Goal: Information Seeking & Learning: Learn about a topic

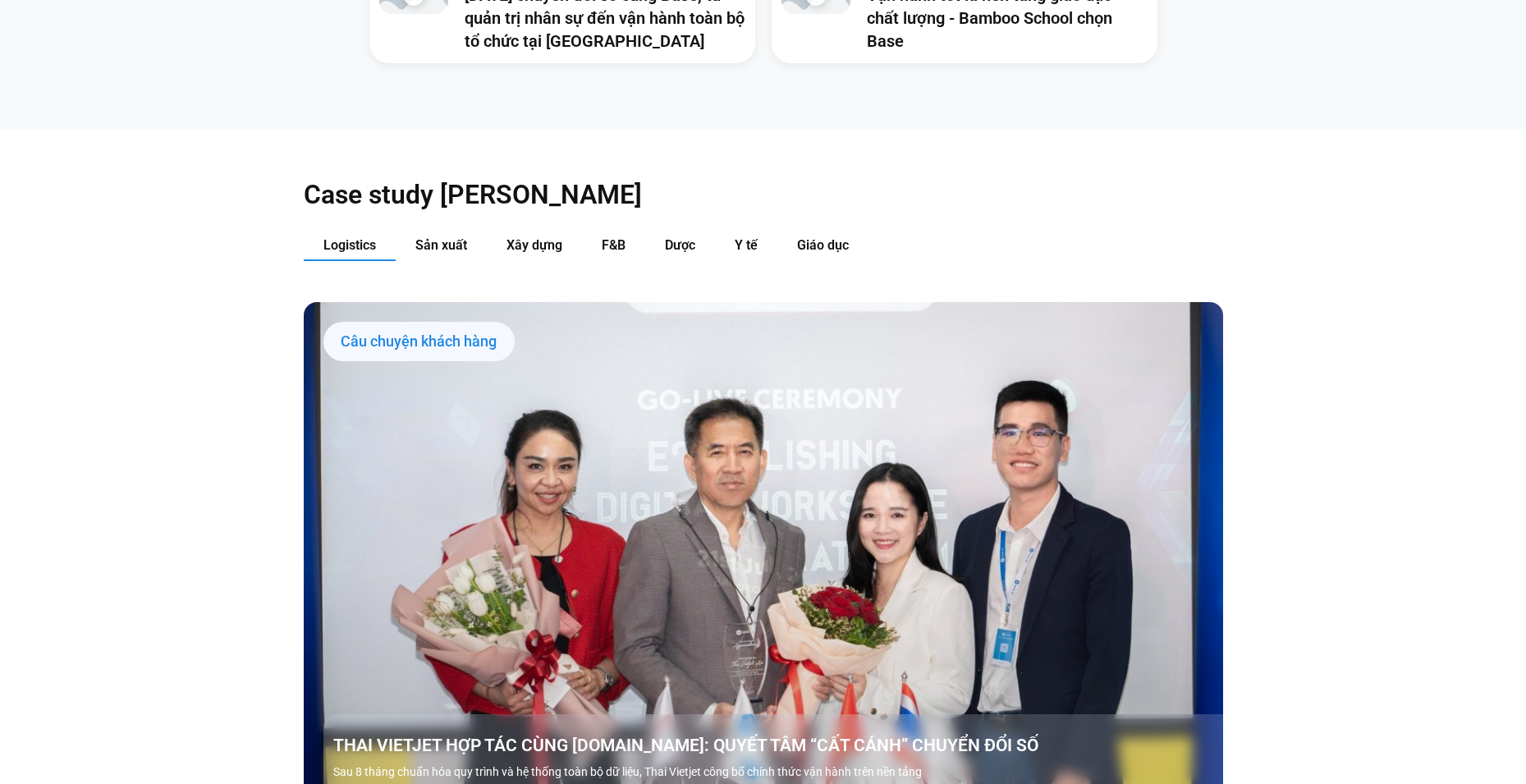
scroll to position [1715, 0]
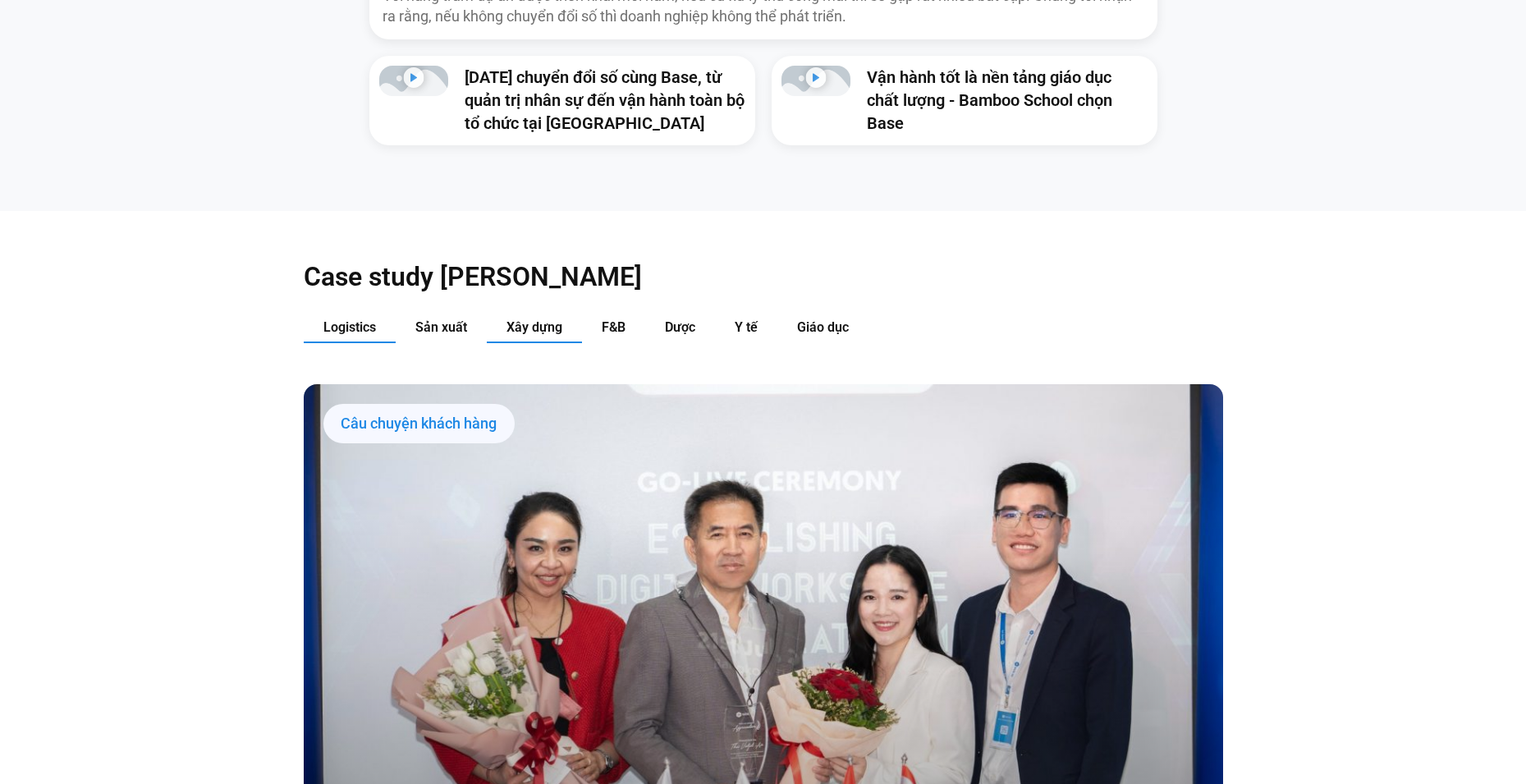
click at [548, 319] on span "Xây dựng" at bounding box center [534, 327] width 56 height 16
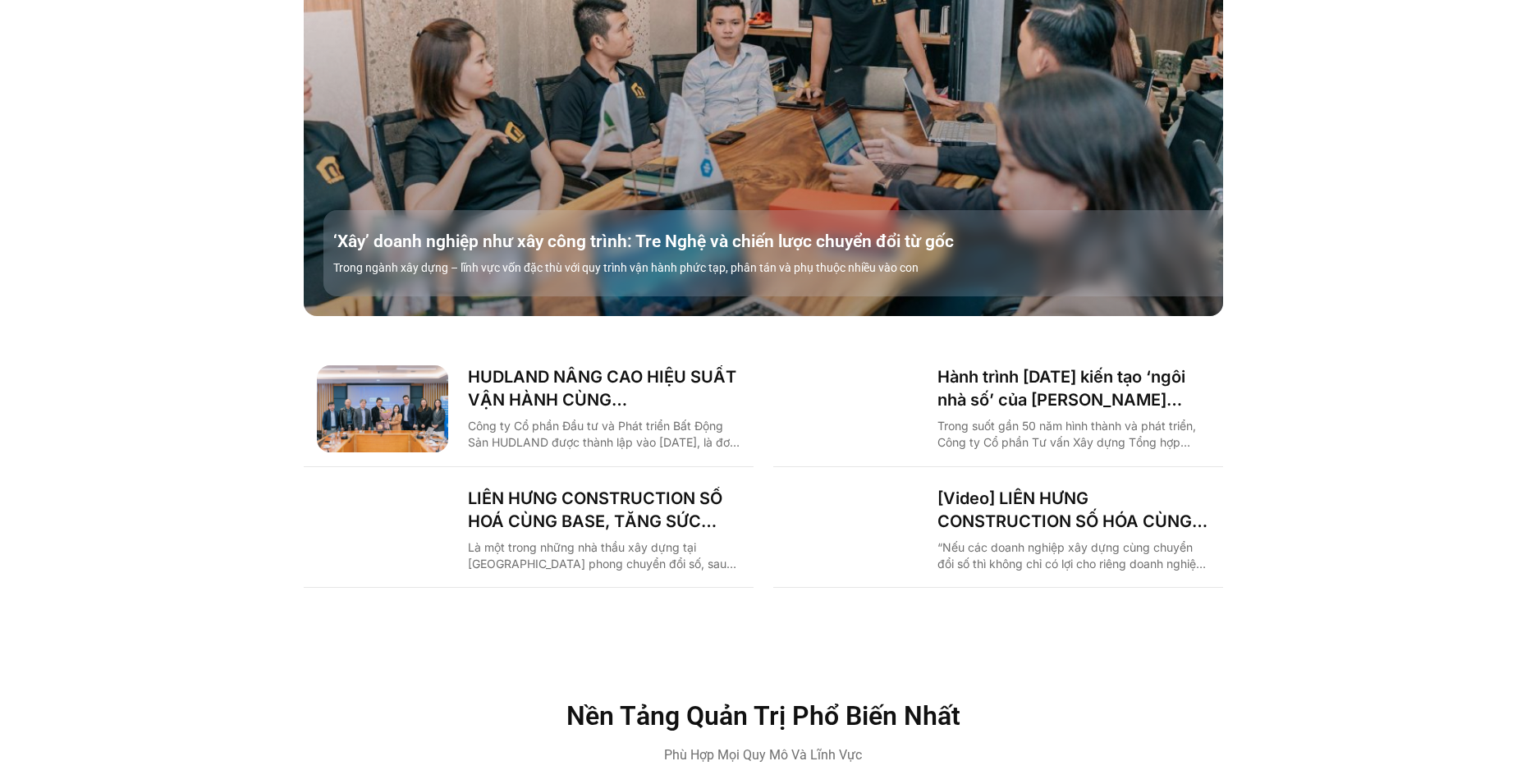
scroll to position [2379, 0]
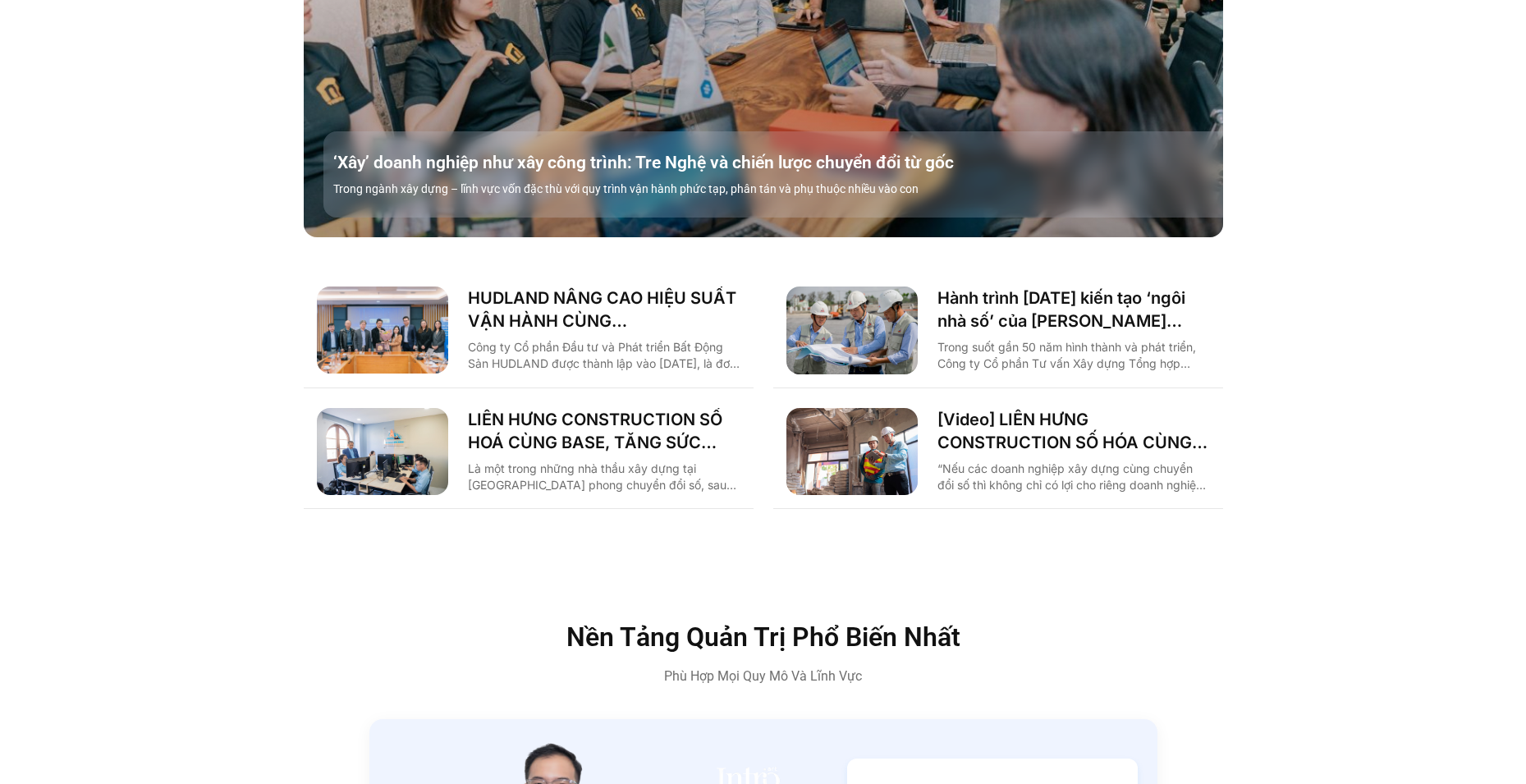
click at [890, 295] on img "Các tab. Mở mục bằng phím Enter hoặc Space, đóng bằng phím Esc và di chuyển bằn…" at bounding box center [851, 329] width 131 height 88
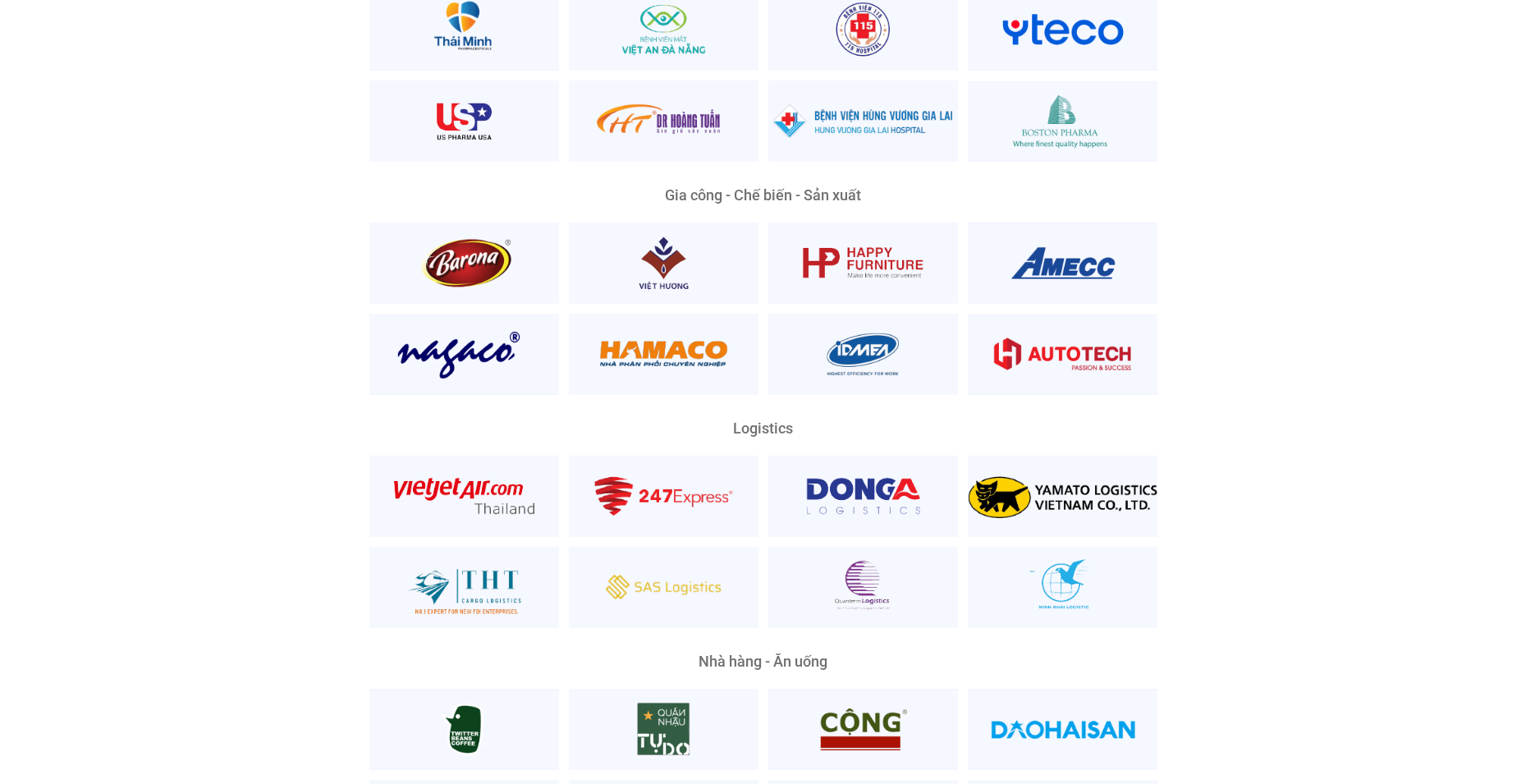
scroll to position [3147, 0]
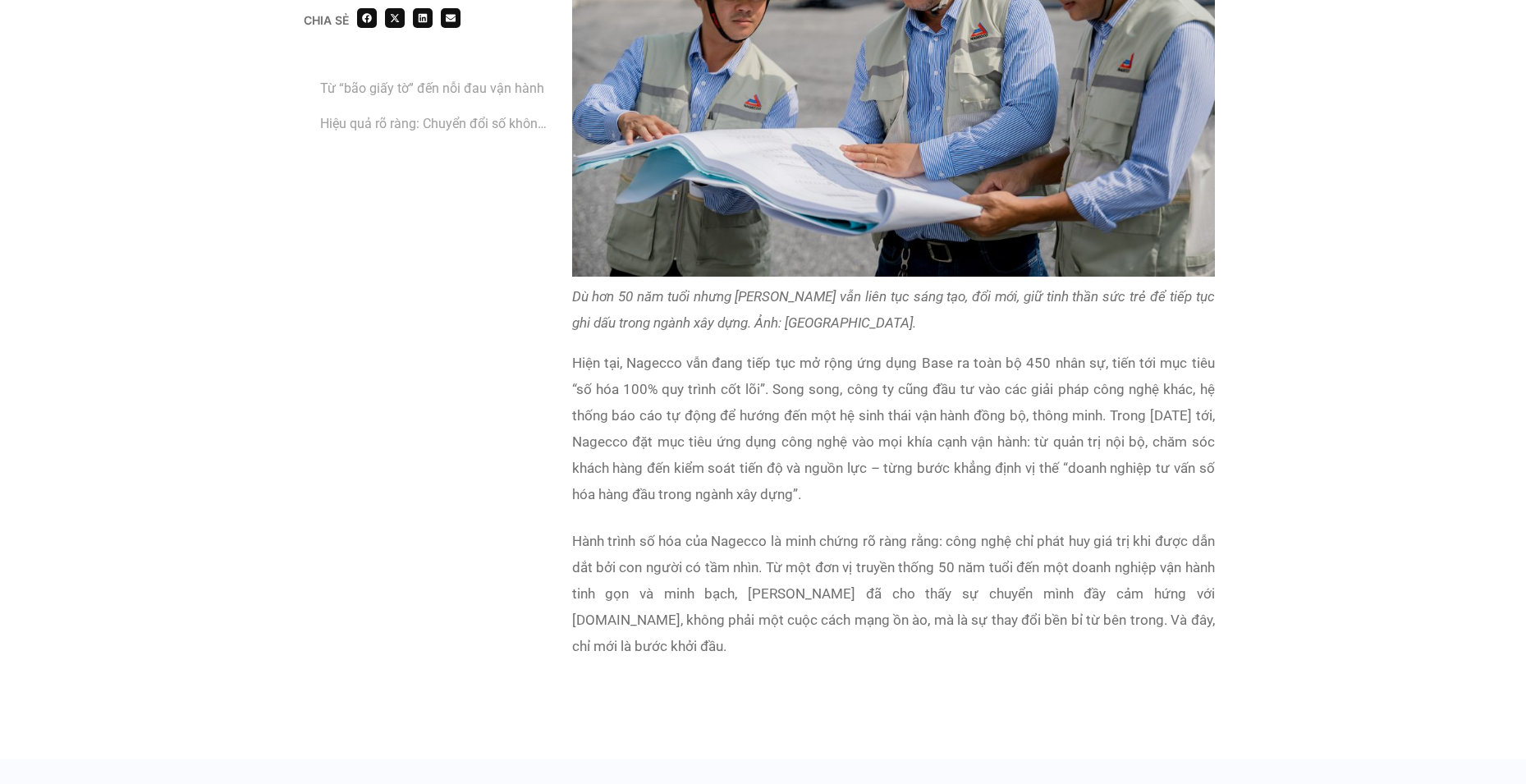
scroll to position [3365, 0]
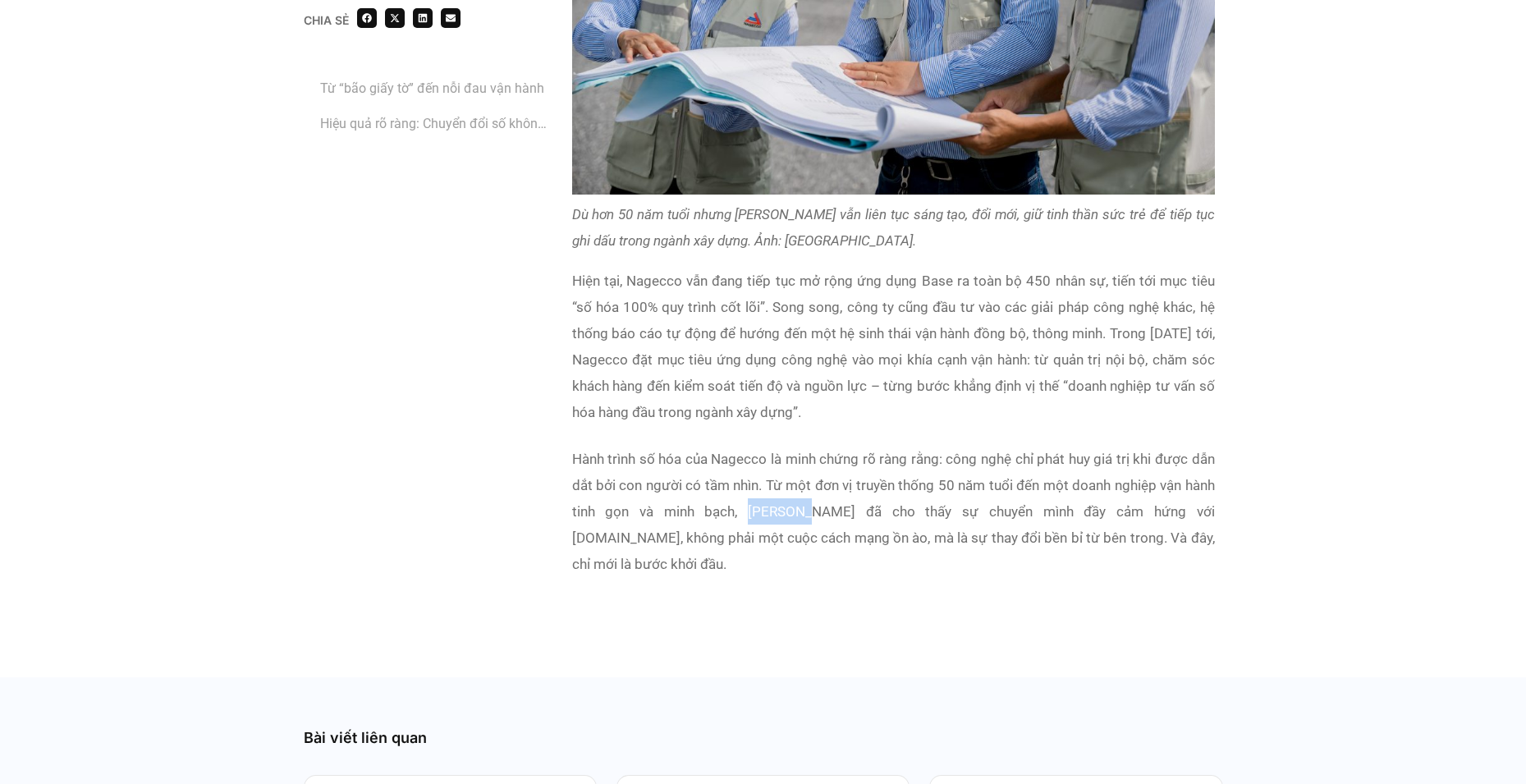
drag, startPoint x: 720, startPoint y: 511, endPoint x: 784, endPoint y: 511, distance: 64.0
click at [784, 511] on p "Hành trình số hóa của Nagecco là minh chứng rõ ràng rằng: công nghệ chỉ phát hu…" at bounding box center [893, 510] width 643 height 131
copy p "Nagecco"
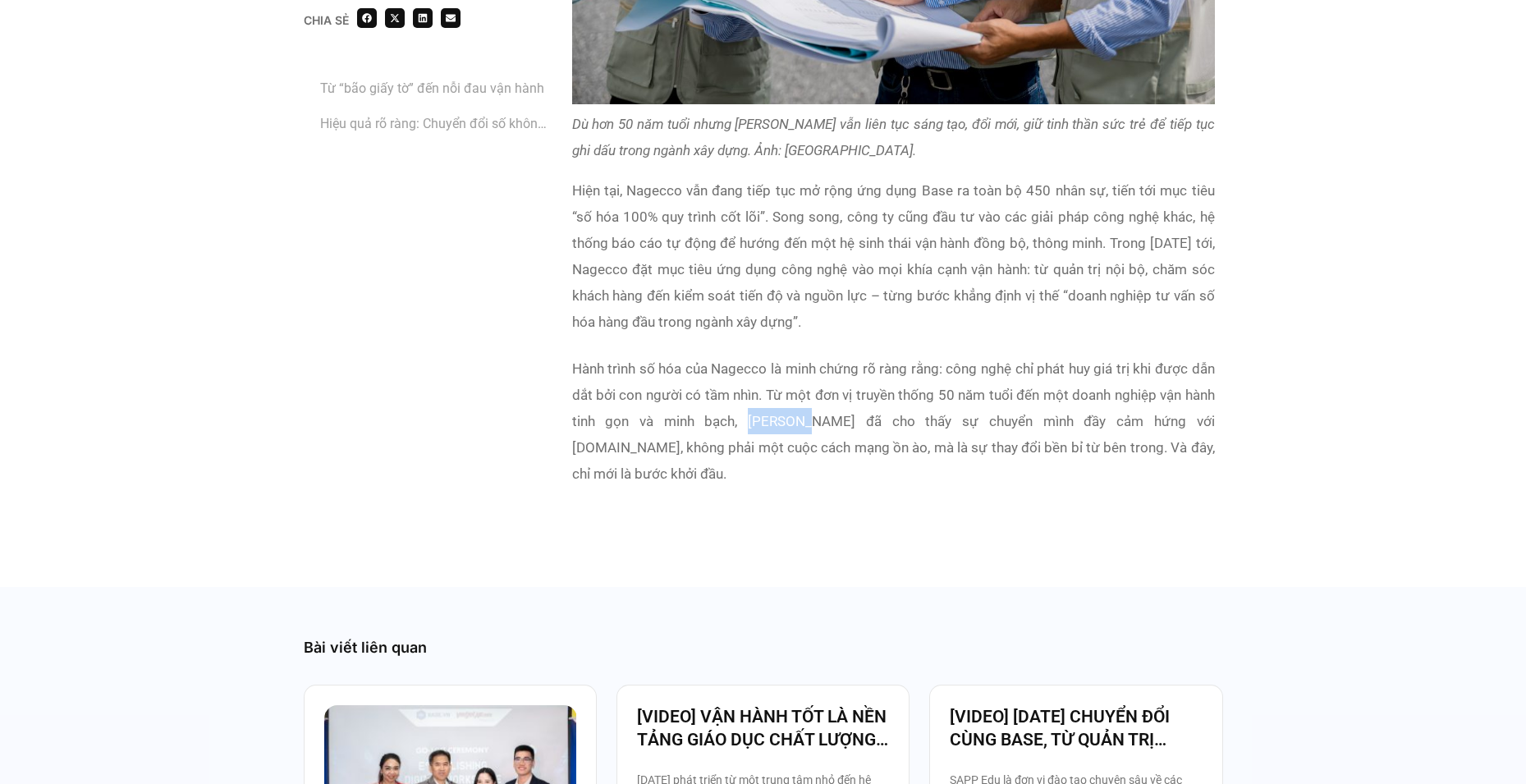
scroll to position [3610, 0]
